Goal: Transaction & Acquisition: Purchase product/service

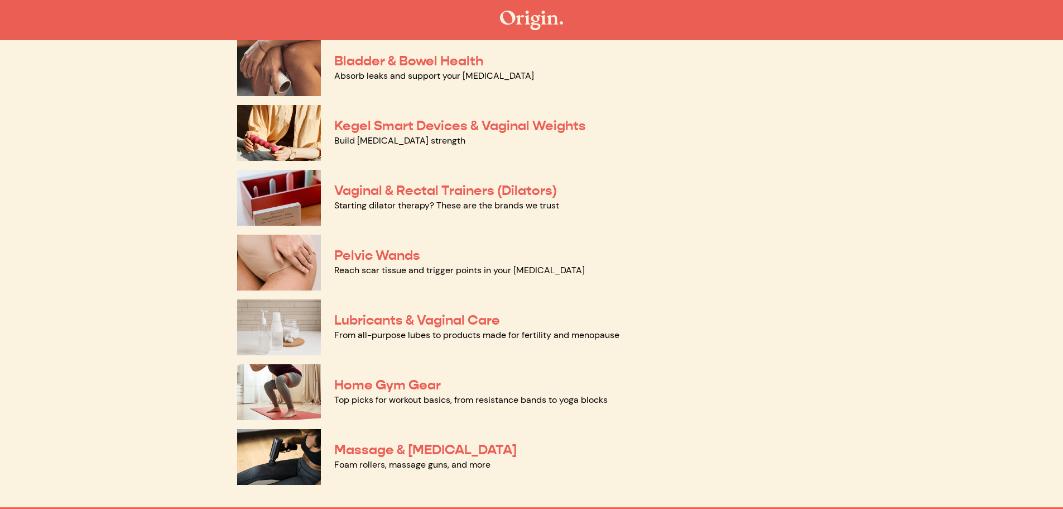
scroll to position [266, 0]
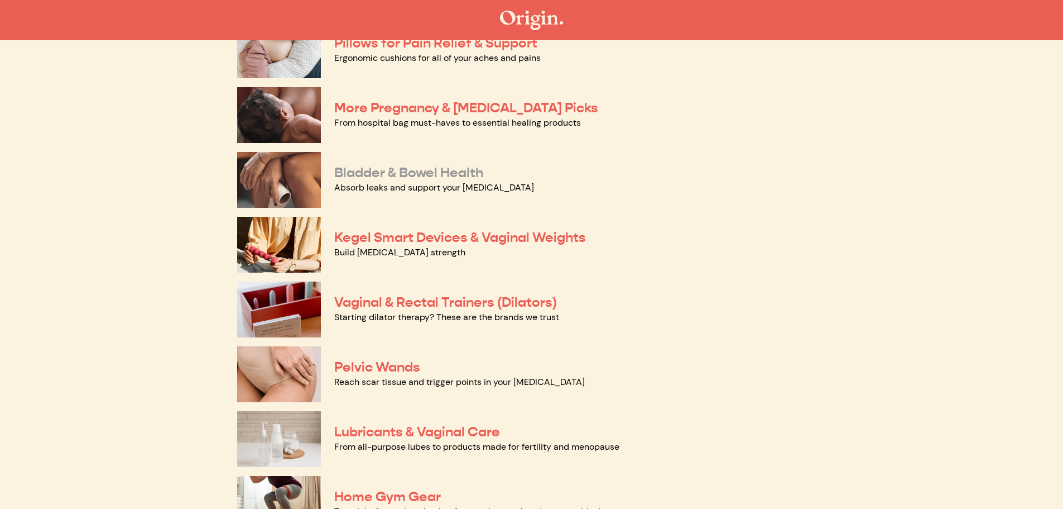
click at [420, 179] on link "Bladder & Bowel Health" at bounding box center [408, 172] width 149 height 17
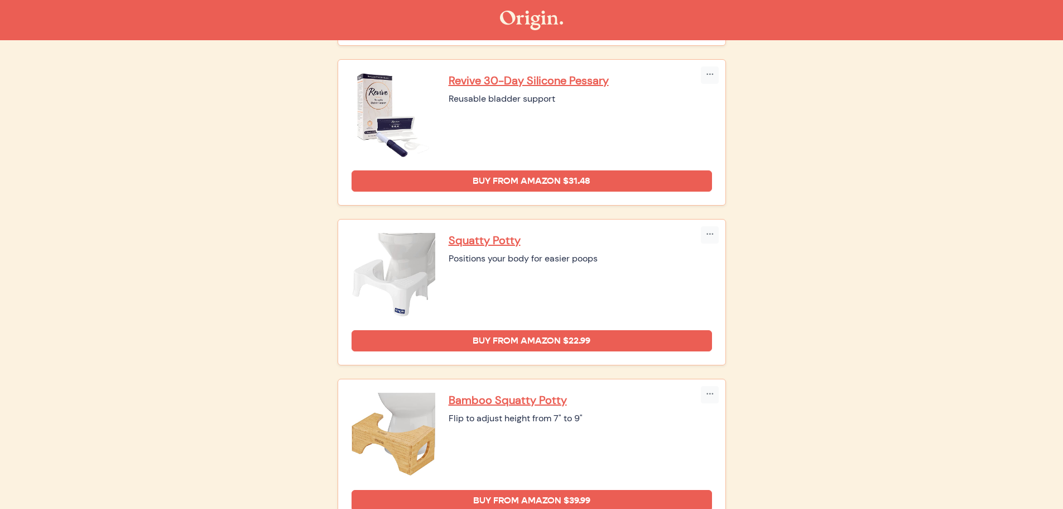
scroll to position [670, 0]
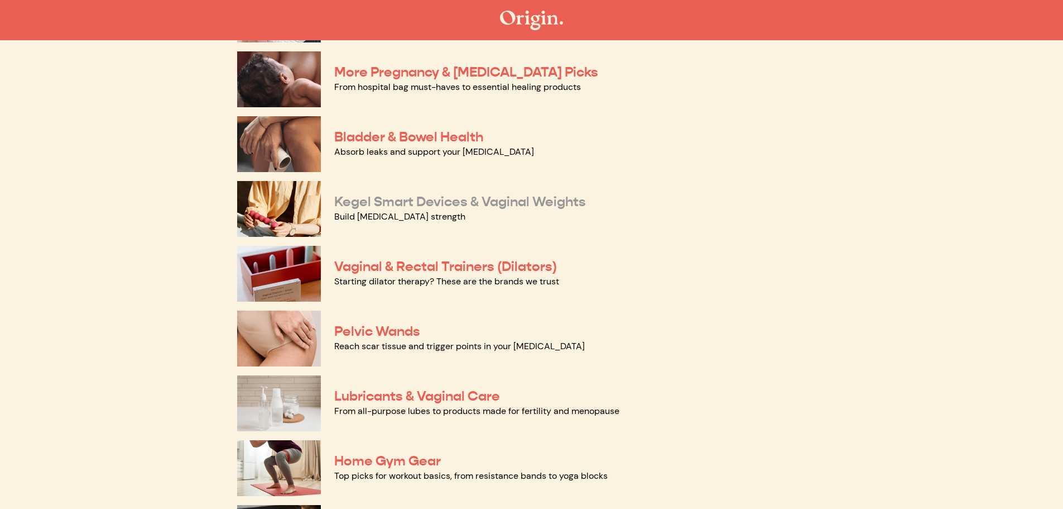
scroll to position [322, 0]
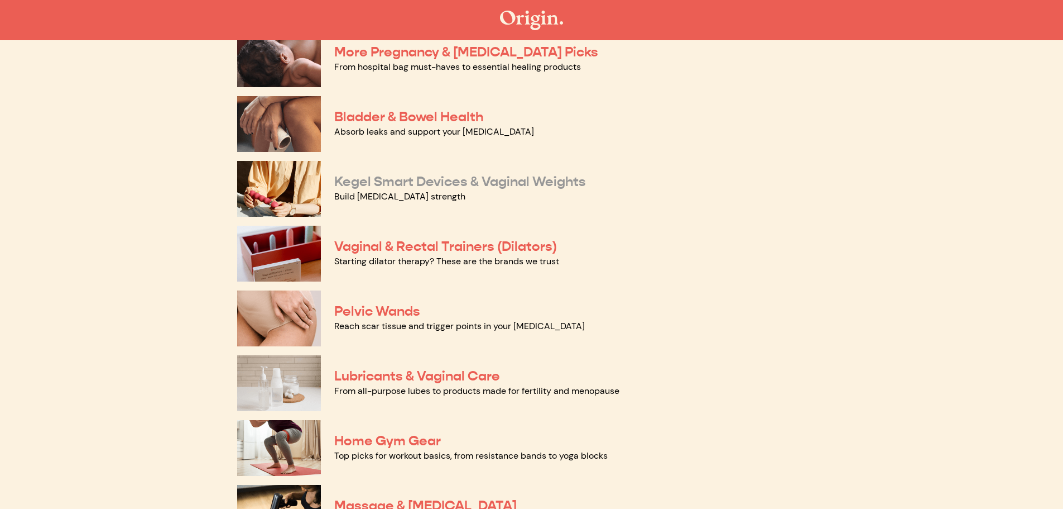
click at [409, 183] on link "Kegel Smart Devices & Vaginal Weights" at bounding box center [460, 181] width 252 height 17
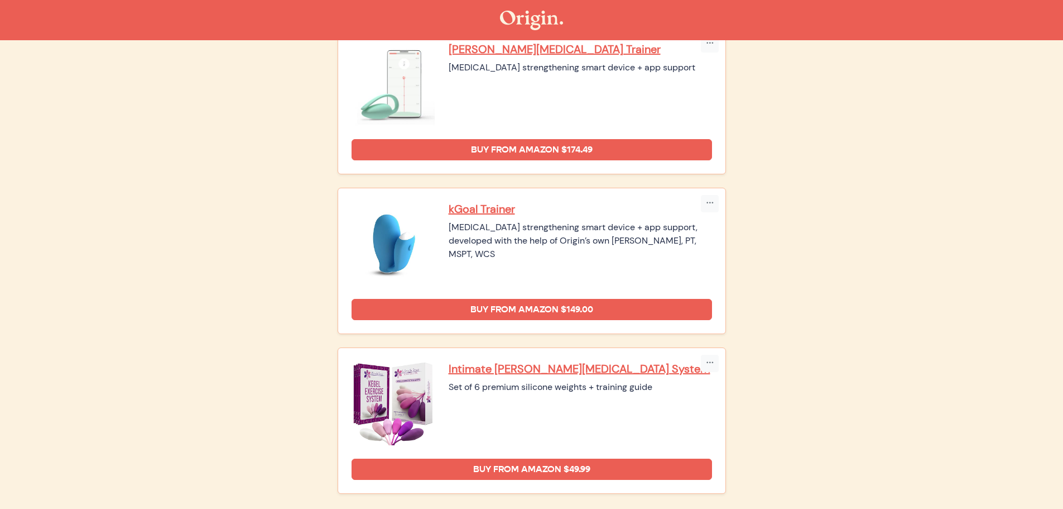
scroll to position [223, 0]
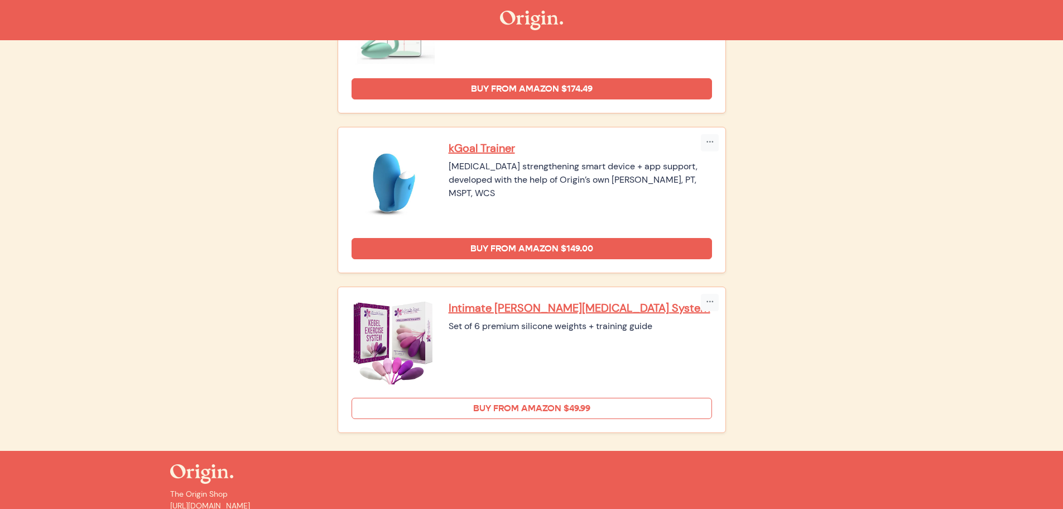
click at [505, 404] on link "Buy from Amazon $49.99" at bounding box center [532, 407] width 361 height 21
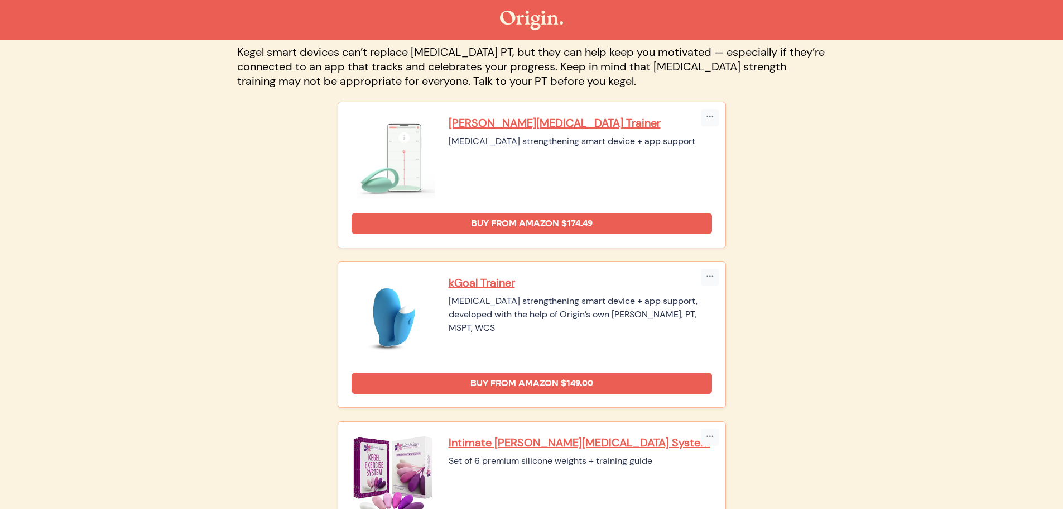
scroll to position [0, 0]
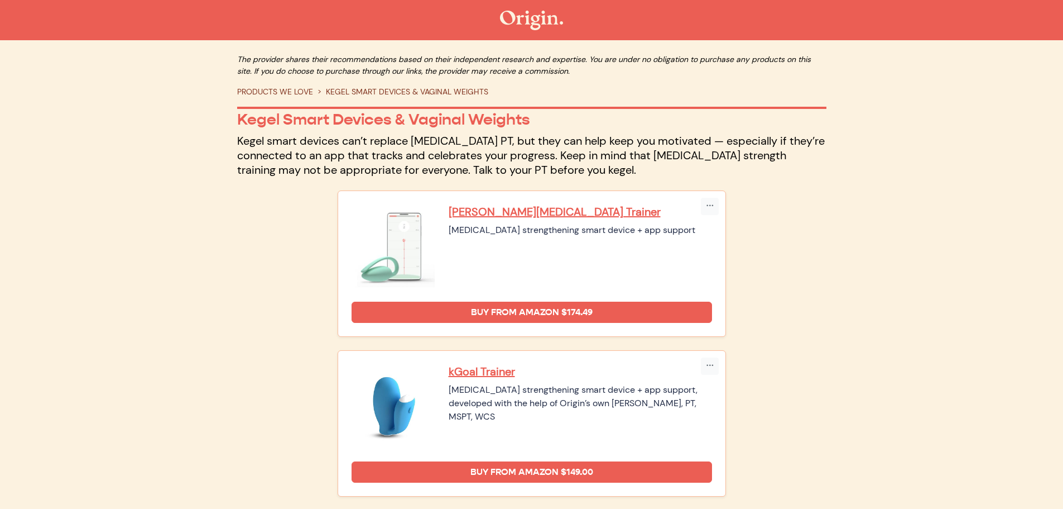
click at [255, 92] on link "PRODUCTS WE LOVE" at bounding box center [275, 92] width 76 height 10
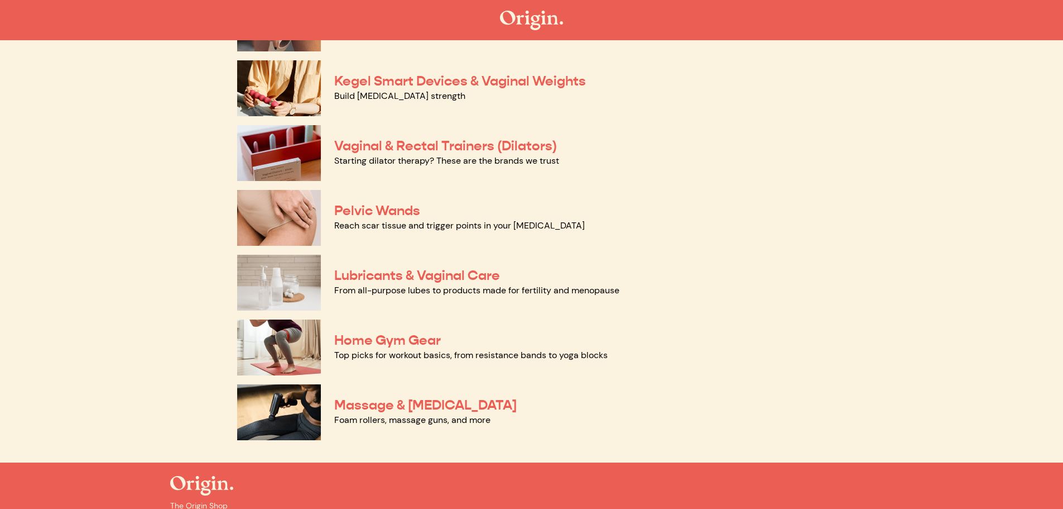
scroll to position [489, 0]
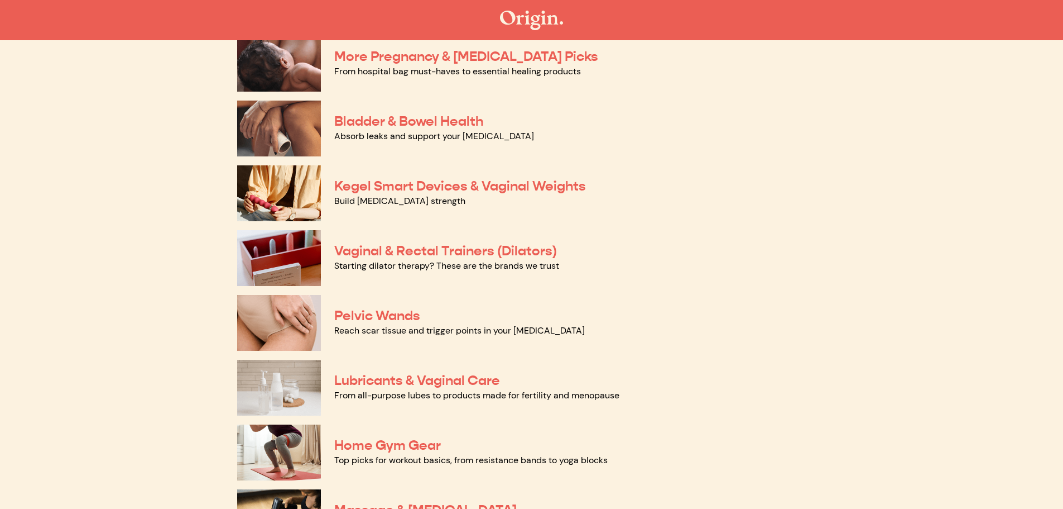
scroll to position [322, 0]
